Goal: Information Seeking & Learning: Learn about a topic

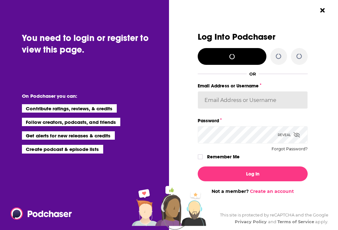
type input "[PERSON_NAME][EMAIL_ADDRESS][DOMAIN_NAME]"
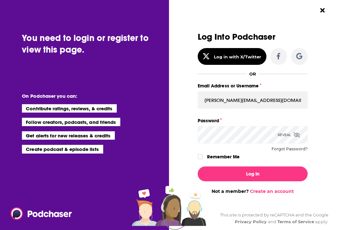
click at [331, 10] on div "Log Into Podchaser Log in with X/Twitter OR Email Address or Username [PERSON_N…" at bounding box center [255, 115] width 166 height 230
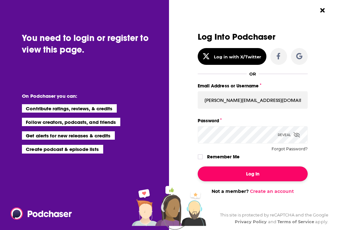
click at [244, 171] on button "Log In" at bounding box center [253, 174] width 110 height 15
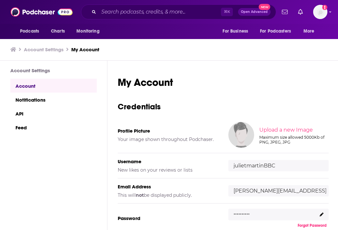
click at [136, 18] on div "⌘ K Open Advanced New" at bounding box center [178, 12] width 195 height 15
click at [142, 13] on input "Search podcasts, credits, & more..." at bounding box center [160, 12] width 122 height 10
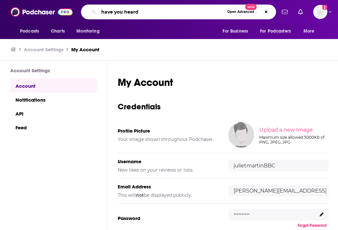
type input "have you heard"
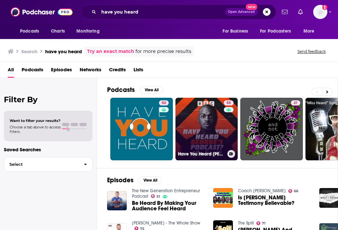
click at [200, 123] on link "55 Have You Heard [PERSON_NAME]'s Podcast?" at bounding box center [207, 129] width 63 height 63
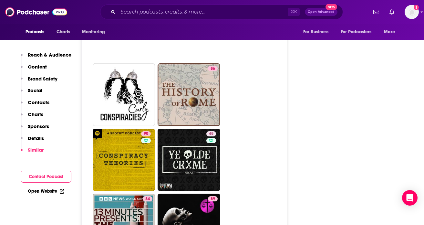
scroll to position [2455, 0]
